Goal: Task Accomplishment & Management: Manage account settings

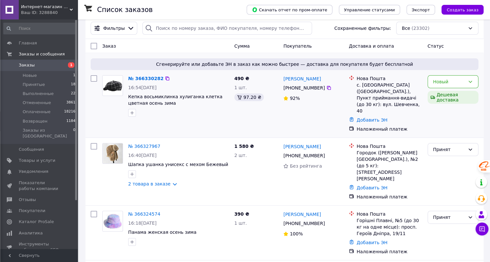
scroll to position [59, 0]
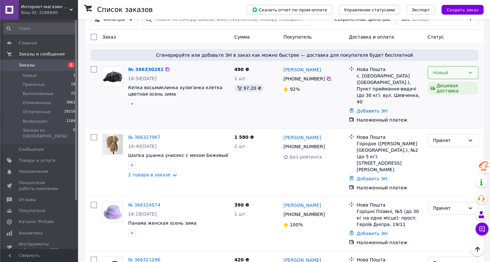
click at [471, 70] on icon at bounding box center [470, 72] width 5 height 5
click at [444, 80] on li "Принят" at bounding box center [453, 80] width 50 height 12
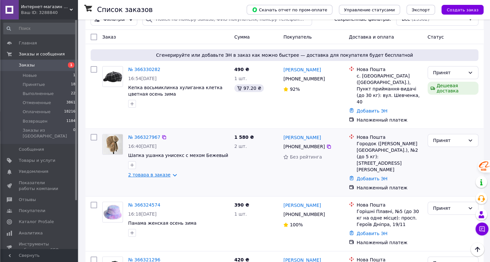
click at [167, 172] on link "2 товара в заказе" at bounding box center [149, 174] width 42 height 5
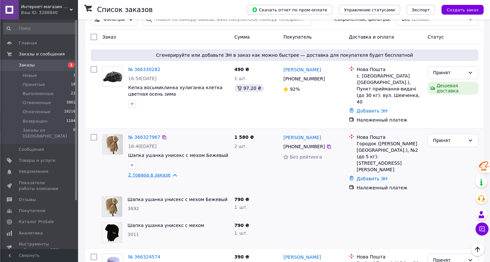
click at [167, 172] on link "2 товара в заказе" at bounding box center [149, 174] width 42 height 5
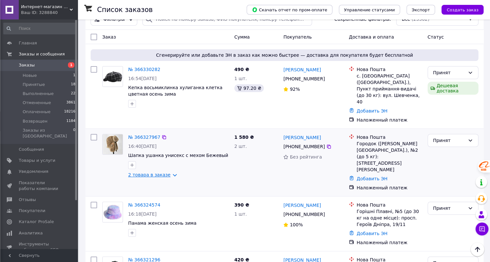
click at [168, 172] on link "2 товара в заказе" at bounding box center [149, 174] width 42 height 5
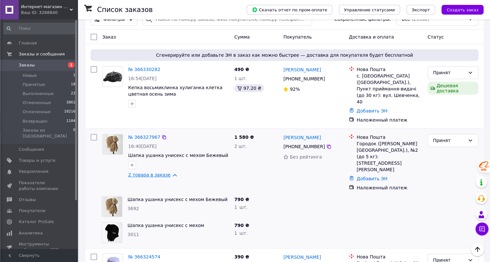
click at [168, 172] on link "2 товара в заказе" at bounding box center [149, 174] width 42 height 5
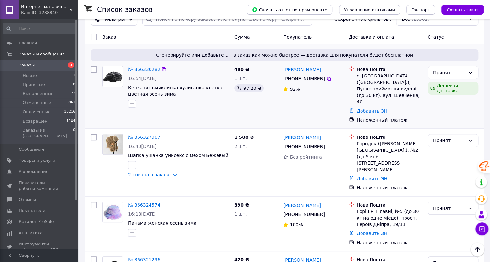
click at [119, 68] on img at bounding box center [113, 76] width 20 height 20
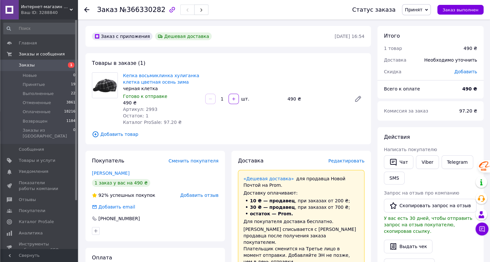
click at [86, 9] on icon at bounding box center [86, 9] width 5 height 5
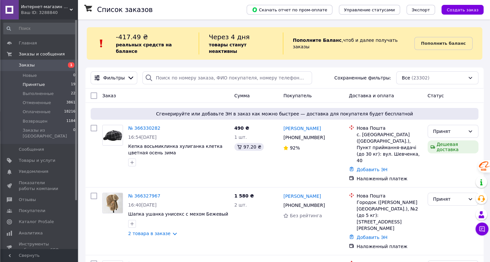
click at [26, 83] on span "Принятые" at bounding box center [34, 85] width 22 height 6
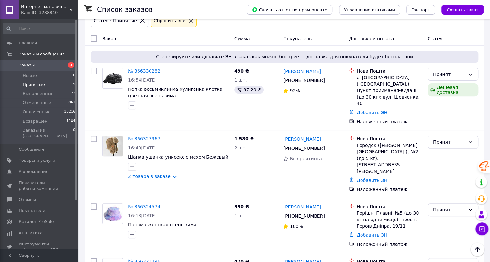
scroll to position [29, 0]
